Goal: Answer question/provide support: Share knowledge or assist other users

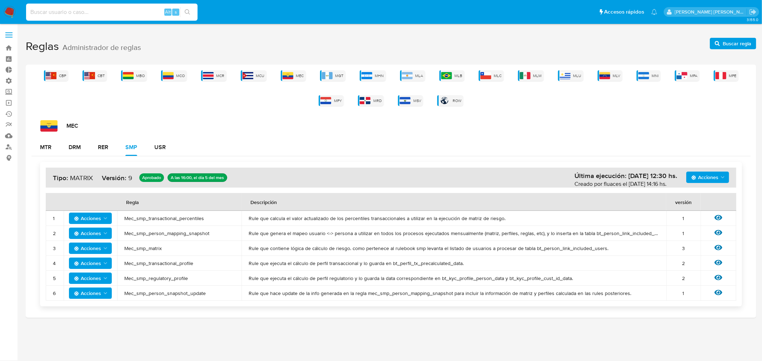
click at [97, 15] on input at bounding box center [111, 12] width 171 height 9
paste input "2450529742"
type input "2450529742"
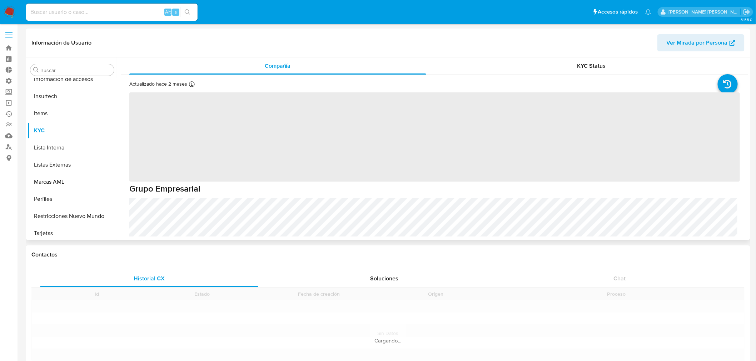
scroll to position [301, 0]
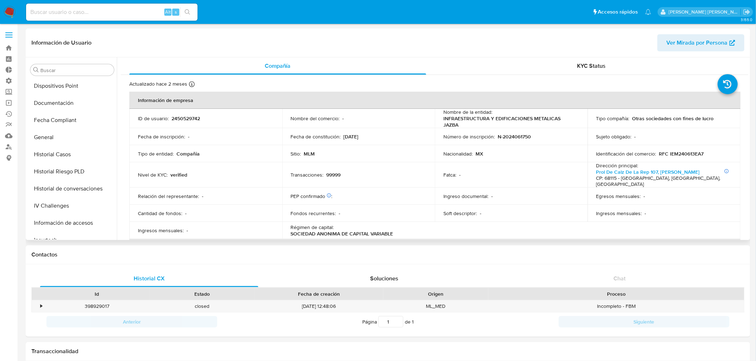
select select "10"
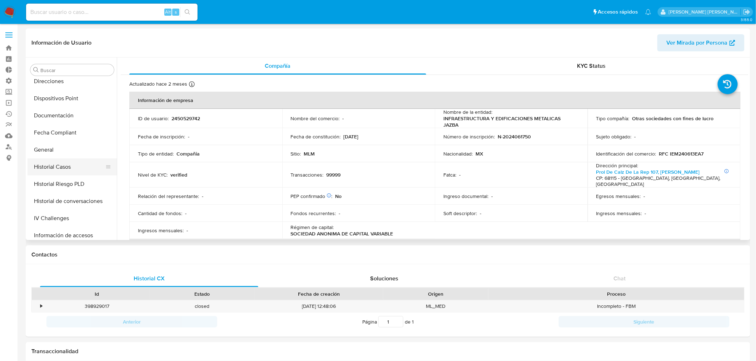
click at [58, 168] on button "Historial Casos" at bounding box center [70, 167] width 84 height 17
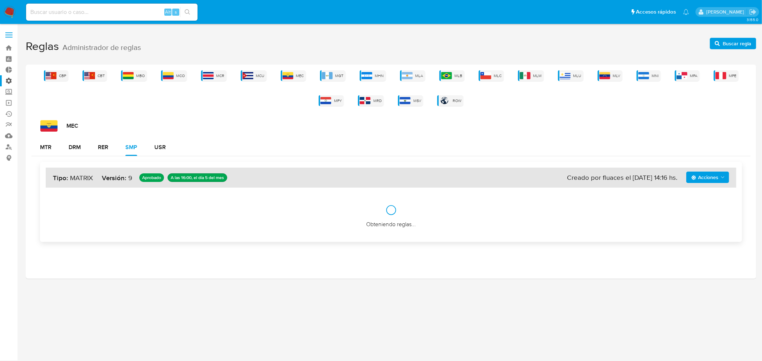
click at [9, 79] on label "Administración" at bounding box center [42, 80] width 85 height 11
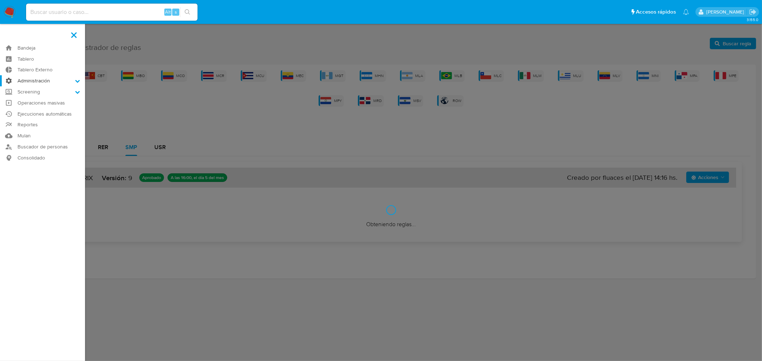
click at [0, 0] on input "Administración" at bounding box center [0, 0] width 0 height 0
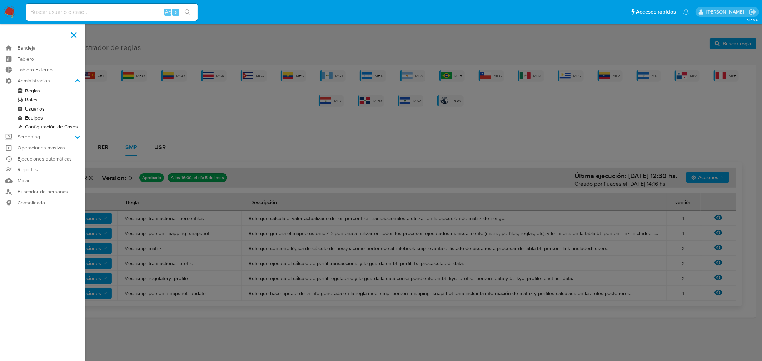
click at [31, 89] on link "Reglas" at bounding box center [42, 90] width 85 height 9
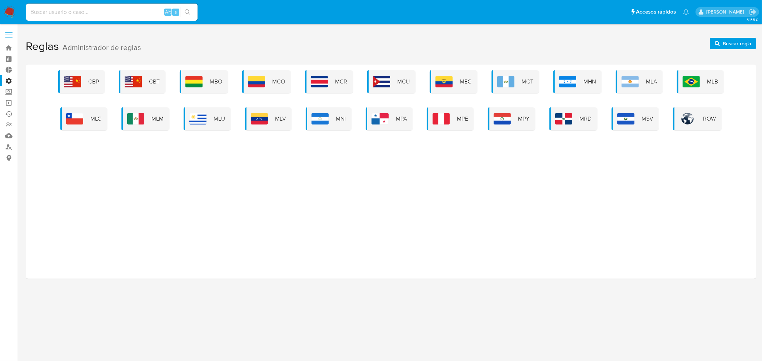
click at [9, 79] on label "Administración" at bounding box center [42, 80] width 85 height 11
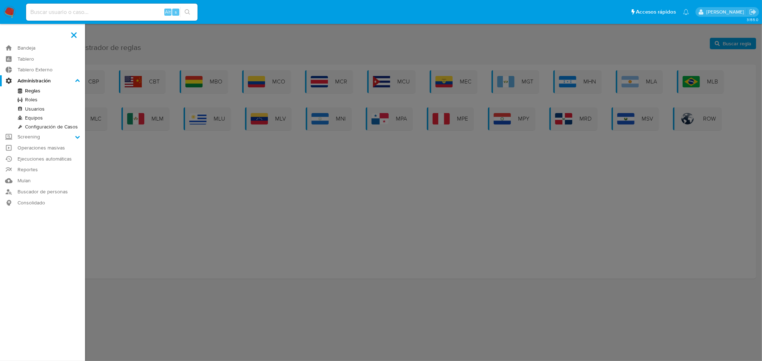
click at [0, 0] on input "Administración" at bounding box center [0, 0] width 0 height 0
click at [368, 205] on label at bounding box center [381, 180] width 762 height 361
click at [0, 0] on input "checkbox" at bounding box center [0, 0] width 0 height 0
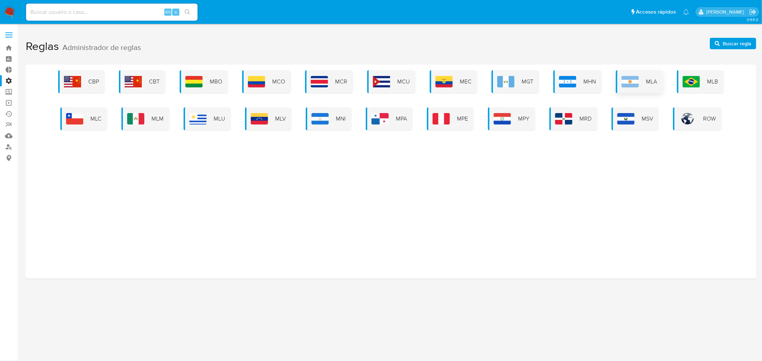
click at [625, 81] on img at bounding box center [630, 81] width 17 height 11
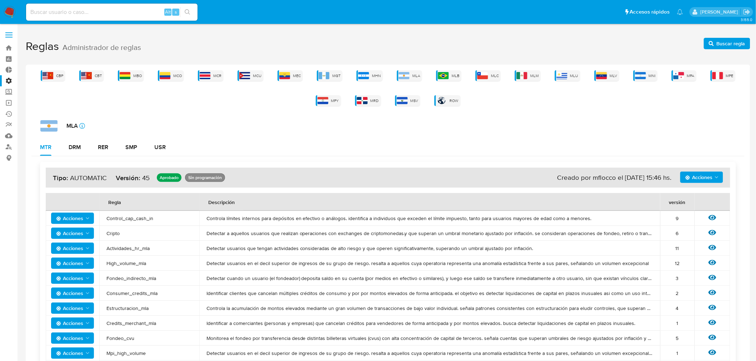
click at [11, 79] on label "Administración" at bounding box center [42, 80] width 85 height 11
click at [0, 0] on input "Administración" at bounding box center [0, 0] width 0 height 0
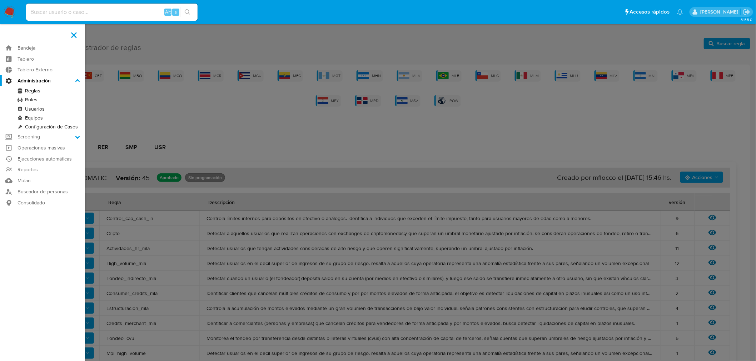
click at [34, 101] on link "Roles" at bounding box center [42, 99] width 85 height 9
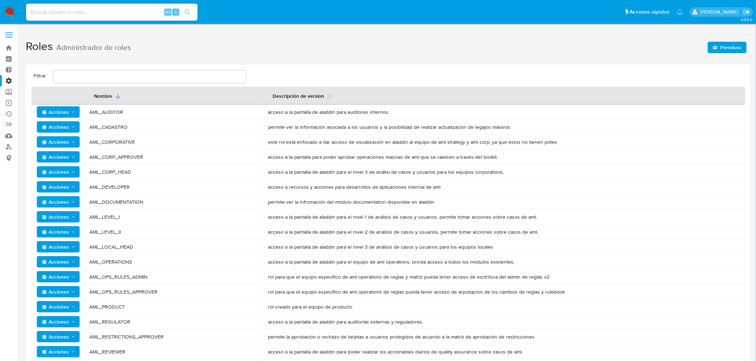
click at [72, 277] on icon "Acciones" at bounding box center [73, 277] width 6 height 6
click at [58, 297] on button "Usuarios" at bounding box center [60, 294] width 64 height 17
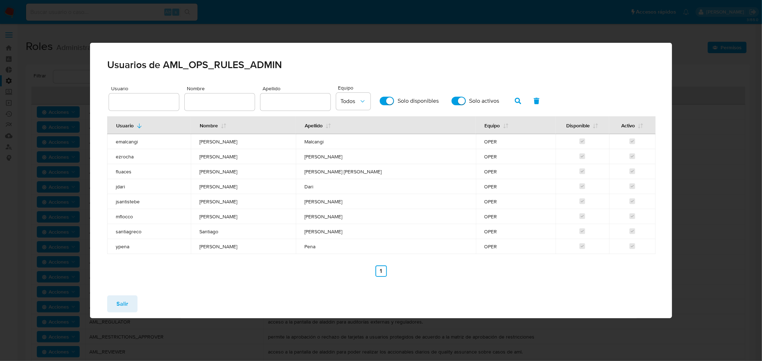
click at [204, 65] on span "Usuarios de AML_OPS_RULES_ADMIN" at bounding box center [381, 65] width 548 height 10
click at [123, 301] on span "Salir" at bounding box center [122, 304] width 12 height 16
